Goal: Communication & Community: Connect with others

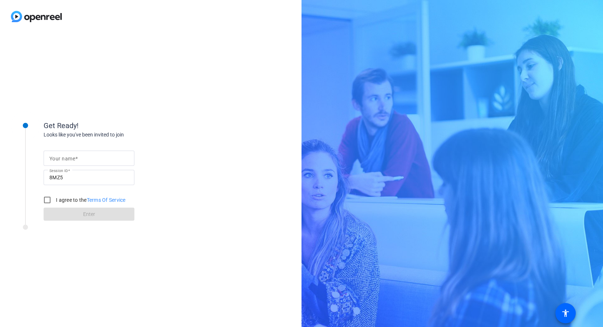
click at [53, 161] on mat-label "Your name" at bounding box center [62, 159] width 26 height 6
click at [53, 161] on input "Your name" at bounding box center [88, 158] width 79 height 9
type input "[PERSON_NAME]"
drag, startPoint x: 47, startPoint y: 199, endPoint x: 50, endPoint y: 207, distance: 8.3
click at [47, 200] on input "I agree to the Terms Of Service" at bounding box center [47, 200] width 15 height 15
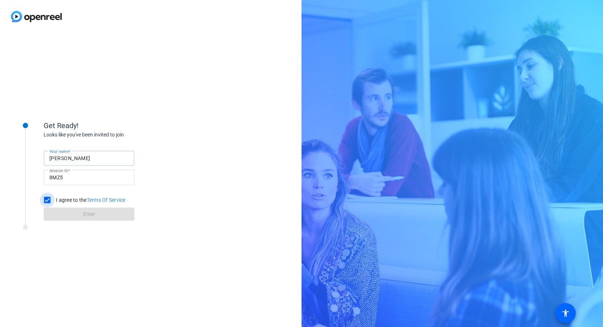
checkbox input "true"
click at [52, 211] on span at bounding box center [89, 214] width 91 height 17
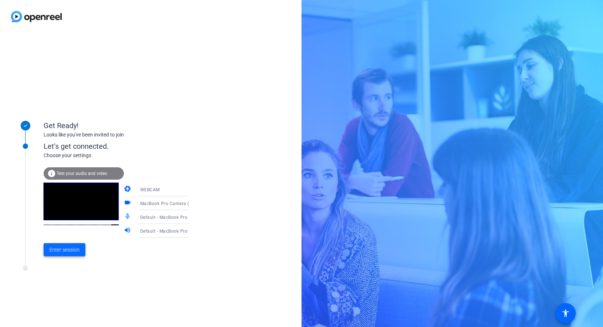
click at [66, 246] on span at bounding box center [65, 249] width 42 height 17
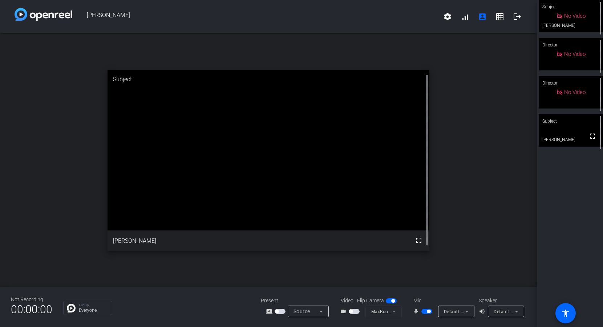
click at [352, 311] on span "button" at bounding box center [351, 312] width 4 height 4
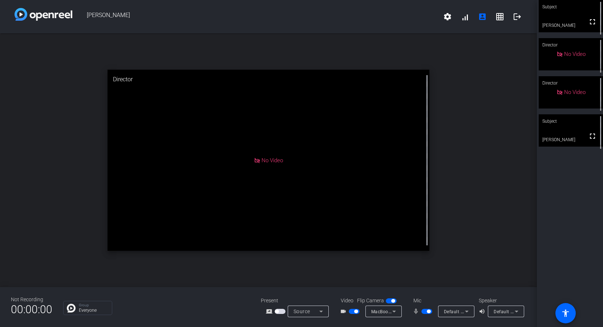
click at [572, 130] on video at bounding box center [571, 130] width 64 height 32
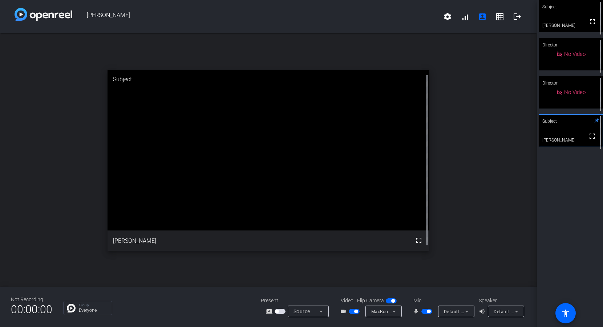
click at [355, 311] on span "button" at bounding box center [356, 312] width 4 height 4
click at [429, 311] on span "button" at bounding box center [429, 312] width 4 height 4
click at [423, 311] on span "button" at bounding box center [424, 312] width 4 height 4
click at [426, 311] on span "button" at bounding box center [427, 311] width 11 height 5
click at [426, 312] on span "button" at bounding box center [424, 312] width 4 height 4
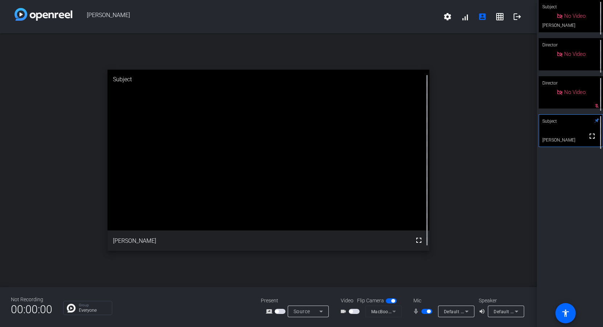
click at [427, 312] on span "button" at bounding box center [429, 312] width 4 height 4
click at [422, 311] on span "button" at bounding box center [424, 312] width 4 height 4
click at [428, 311] on span "button" at bounding box center [429, 312] width 4 height 4
click at [423, 312] on span "button" at bounding box center [424, 312] width 4 height 4
click at [431, 312] on span "button" at bounding box center [427, 311] width 11 height 5
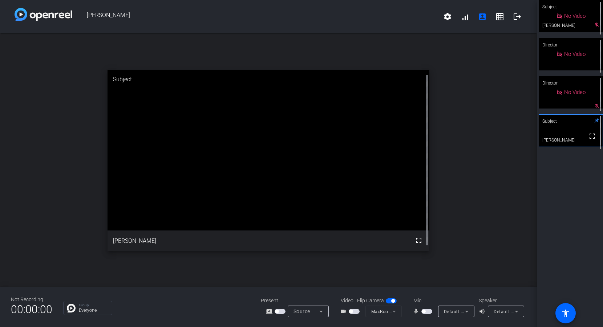
click at [425, 312] on span "button" at bounding box center [424, 312] width 4 height 4
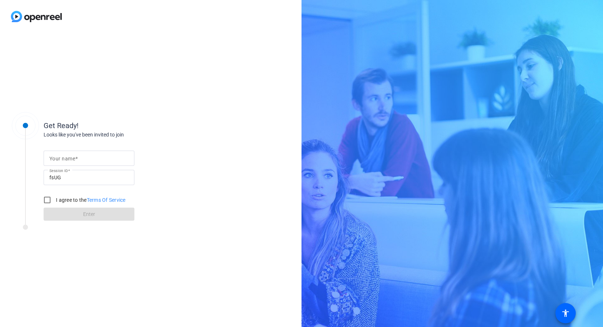
click at [108, 156] on input "Your name" at bounding box center [88, 158] width 79 height 9
type input "[PERSON_NAME]"
drag, startPoint x: 48, startPoint y: 199, endPoint x: 52, endPoint y: 207, distance: 8.9
click at [49, 200] on input "I agree to the Terms Of Service" at bounding box center [47, 200] width 15 height 15
checkbox input "true"
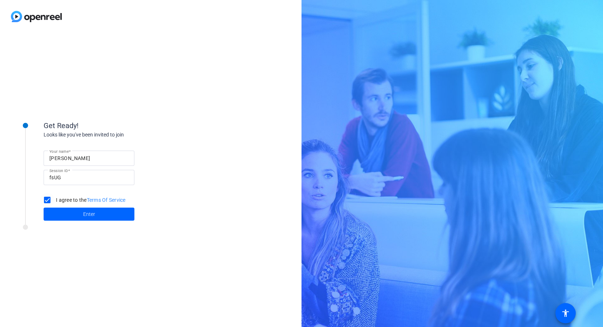
click at [53, 209] on span at bounding box center [89, 214] width 91 height 17
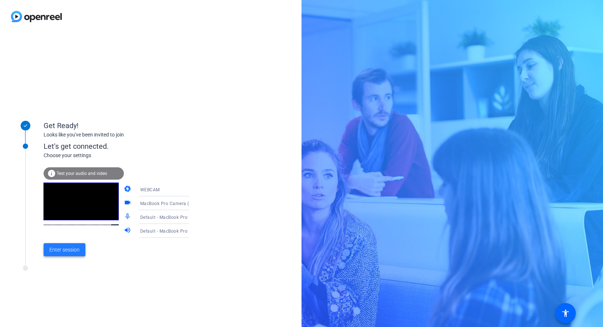
click at [68, 250] on span "Enter session" at bounding box center [64, 250] width 30 height 8
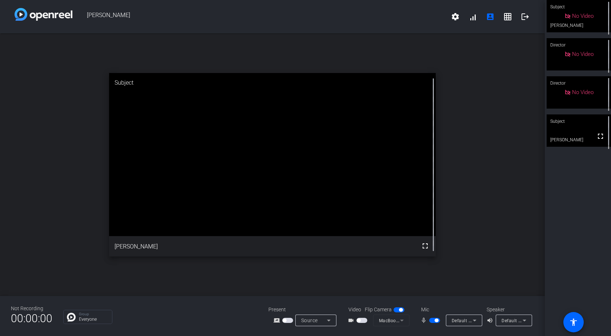
click at [358, 319] on span "button" at bounding box center [359, 321] width 4 height 4
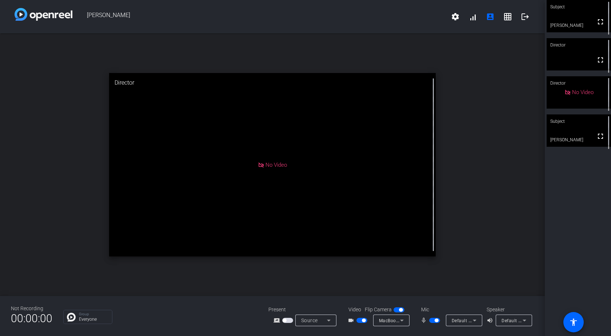
click at [587, 126] on div "Subject" at bounding box center [578, 121] width 64 height 14
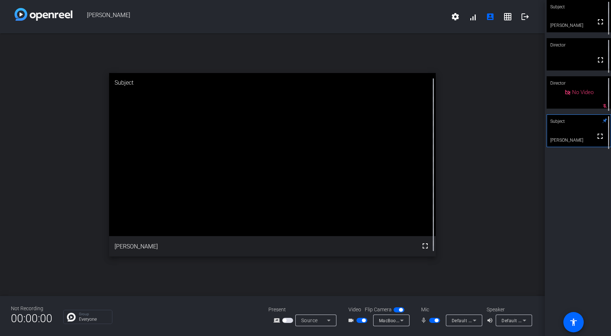
click at [435, 321] on span "button" at bounding box center [436, 321] width 4 height 4
click at [362, 321] on span "button" at bounding box center [364, 321] width 4 height 4
click at [430, 321] on span "button" at bounding box center [431, 321] width 4 height 4
click at [436, 320] on span "button" at bounding box center [436, 321] width 4 height 4
click at [432, 320] on span "button" at bounding box center [431, 321] width 4 height 4
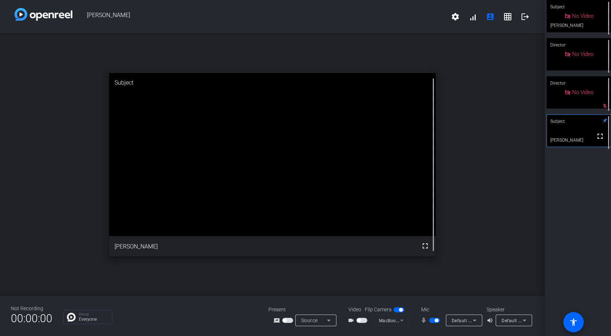
click at [435, 322] on span "button" at bounding box center [436, 321] width 4 height 4
click at [431, 322] on span "button" at bounding box center [431, 321] width 4 height 4
